Goal: Transaction & Acquisition: Purchase product/service

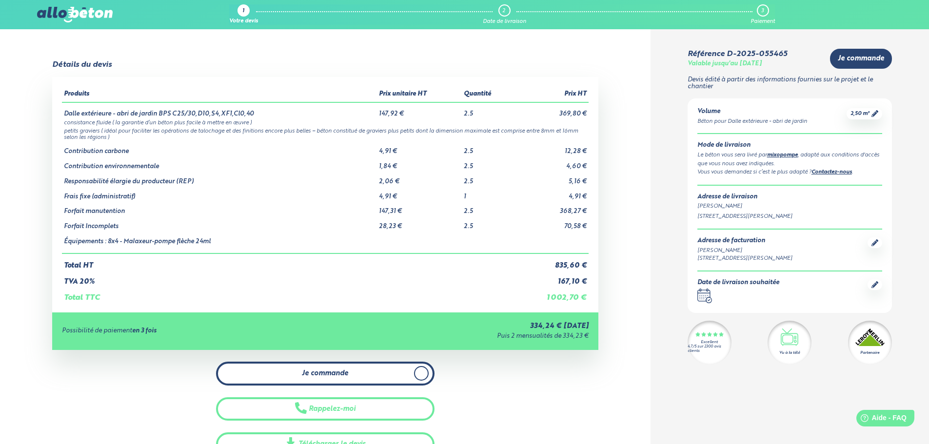
click at [344, 371] on span "Je commande" at bounding box center [325, 374] width 46 height 8
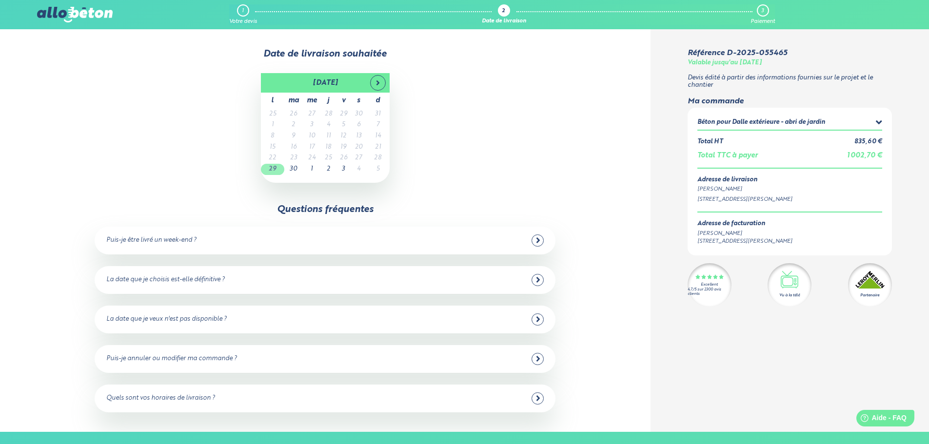
click at [272, 170] on td "29" at bounding box center [272, 169] width 23 height 11
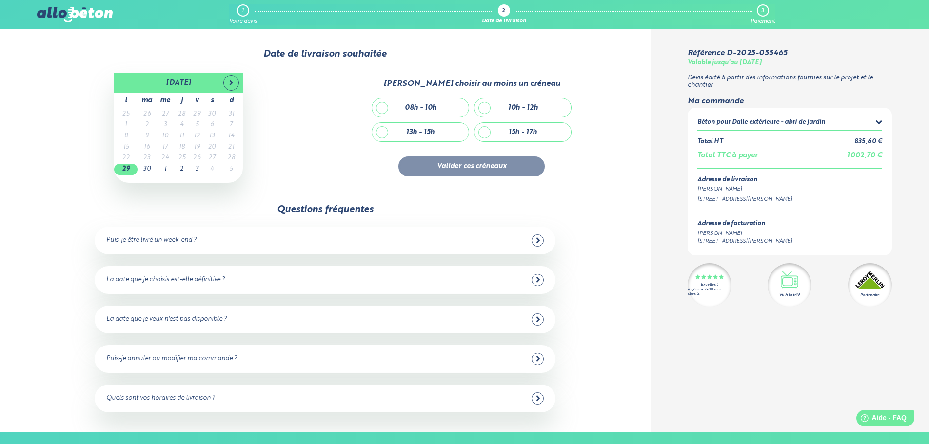
click at [384, 130] on div "13h - 15h" at bounding box center [420, 132] width 97 height 19
checkbox input "true"
click at [482, 129] on div "15h - 17h" at bounding box center [522, 132] width 97 height 19
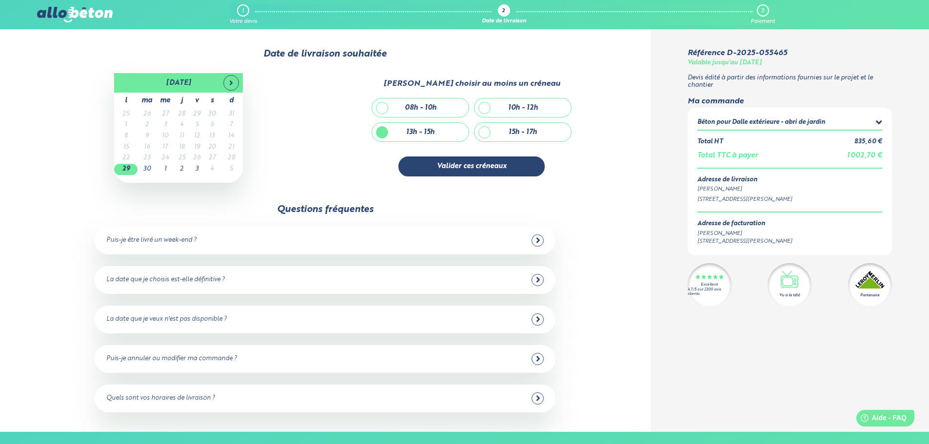
checkbox input "true"
click at [380, 133] on div "13h - 15h" at bounding box center [420, 132] width 97 height 19
click at [384, 132] on div "13h - 15h" at bounding box center [420, 132] width 97 height 19
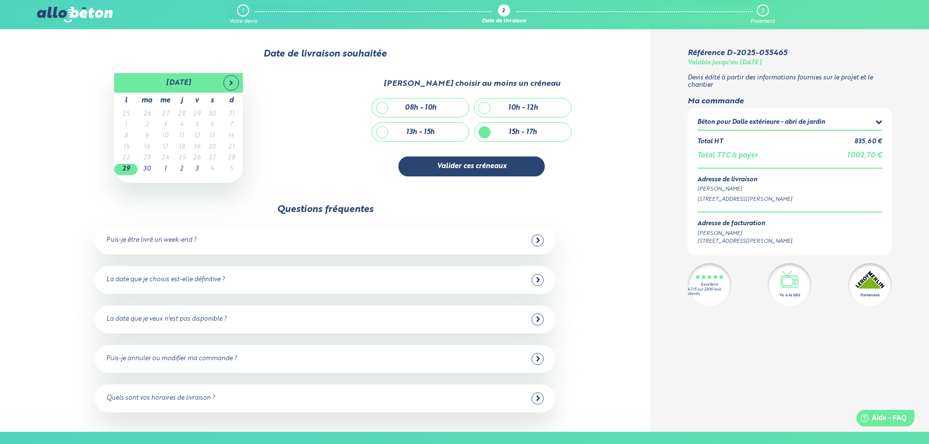
checkbox input "true"
click at [486, 133] on div "15h - 17h" at bounding box center [522, 132] width 97 height 19
checkbox input "false"
click at [457, 168] on button "Valider ces créneaux" at bounding box center [471, 167] width 146 height 20
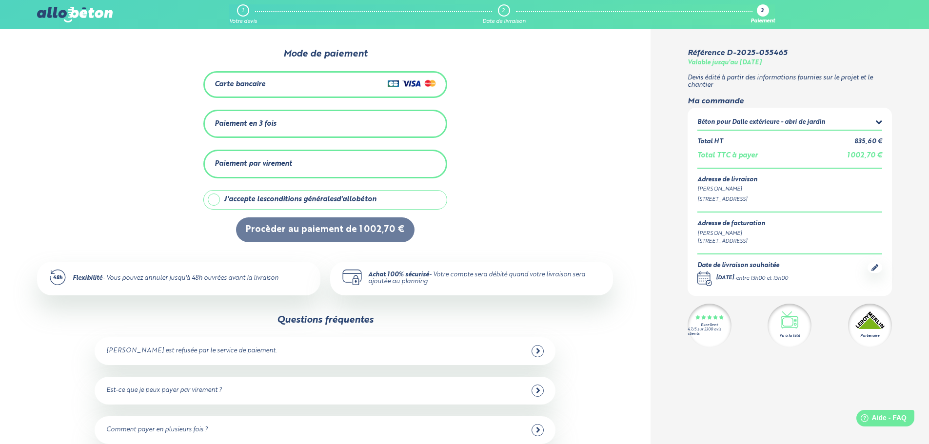
click at [246, 126] on div "Paiement en 3 fois" at bounding box center [245, 124] width 61 height 8
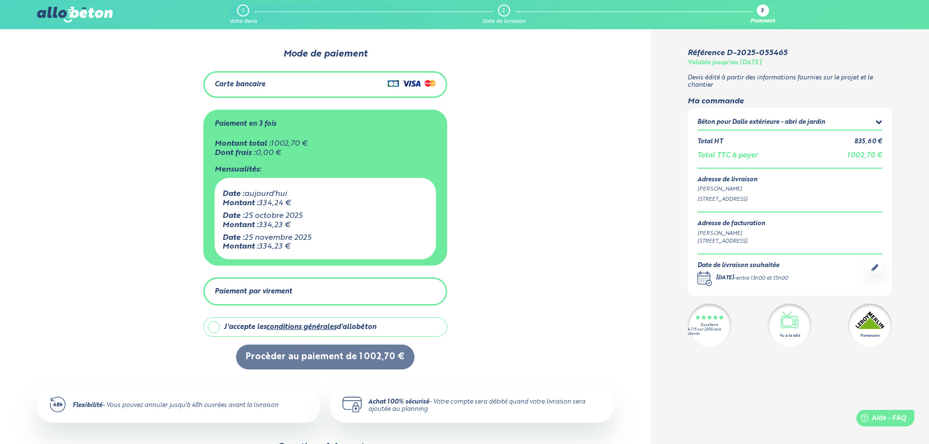
click at [214, 324] on label "J'accepte les conditions générales d'allobéton" at bounding box center [325, 327] width 244 height 20
checkbox input "true"
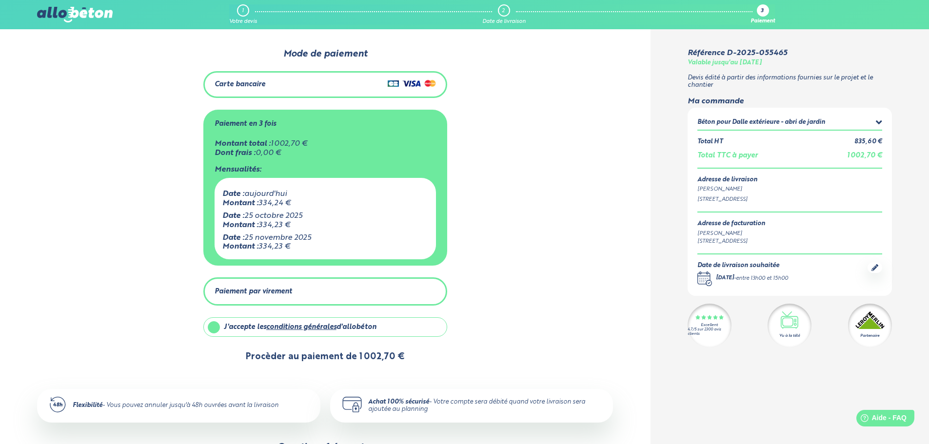
click at [332, 357] on button "Procèder au paiement de 1 002,70 €" at bounding box center [325, 357] width 178 height 25
